Goal: Transaction & Acquisition: Purchase product/service

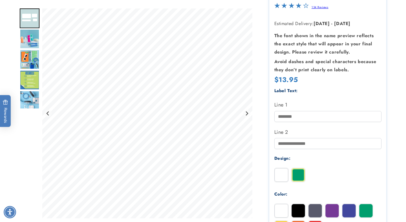
scroll to position [97, 0]
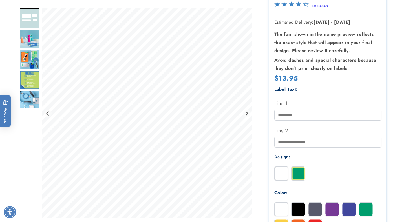
click at [35, 42] on img "Go to slide 3" at bounding box center [30, 39] width 20 height 20
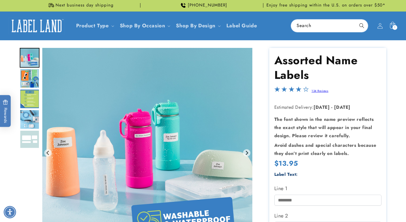
scroll to position [12, 0]
